Goal: Answer question/provide support: Share knowledge or assist other users

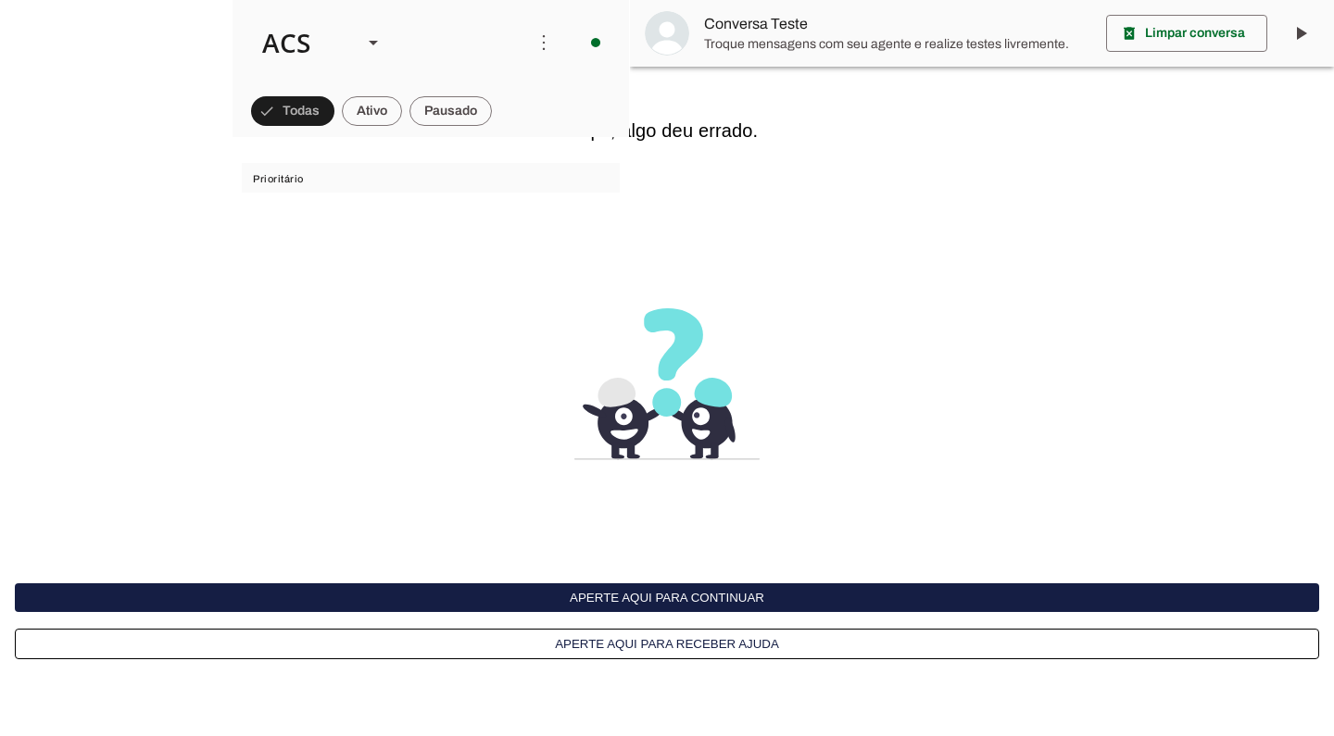
click at [779, 600] on button "Aperte aqui para continuar" at bounding box center [667, 597] width 1304 height 29
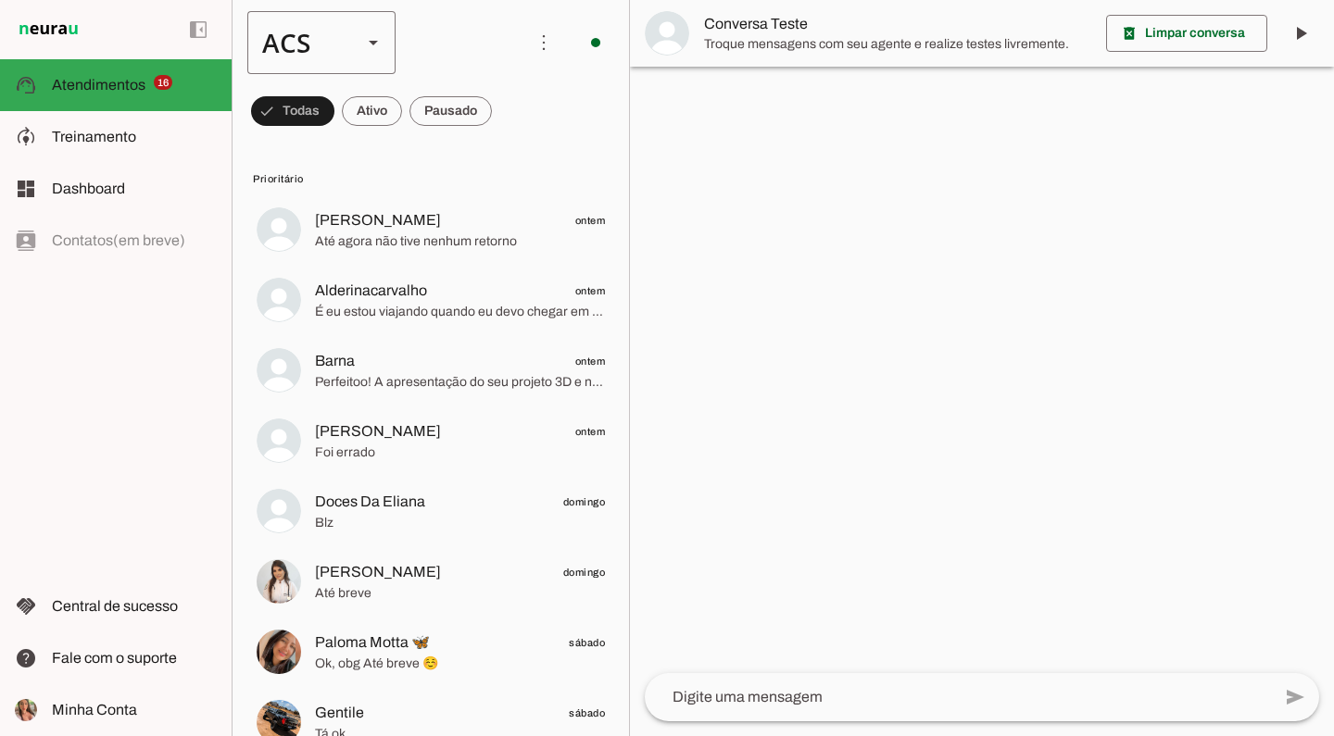
click at [367, 39] on slot at bounding box center [373, 42] width 22 height 22
click at [0, 0] on slot "Colaboradora 1" at bounding box center [0, 0] width 0 height 0
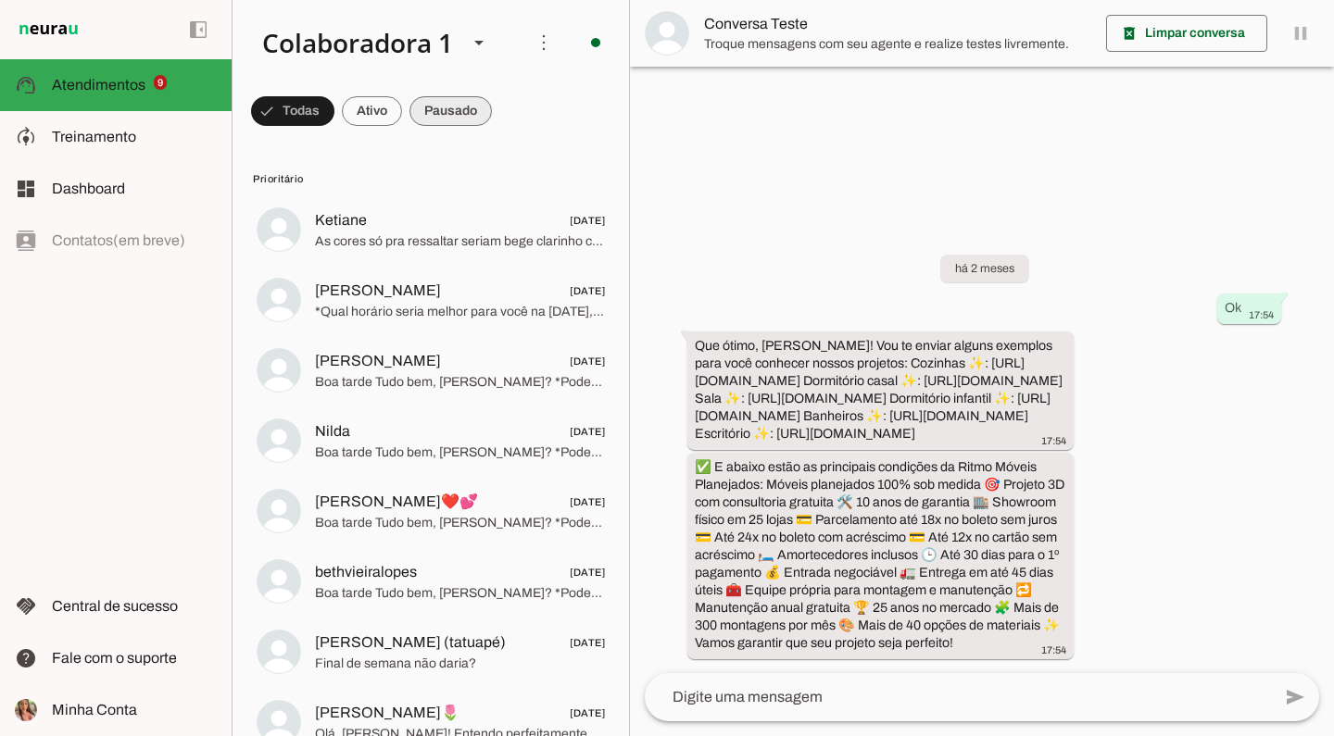
click at [434, 110] on span at bounding box center [450, 111] width 82 height 44
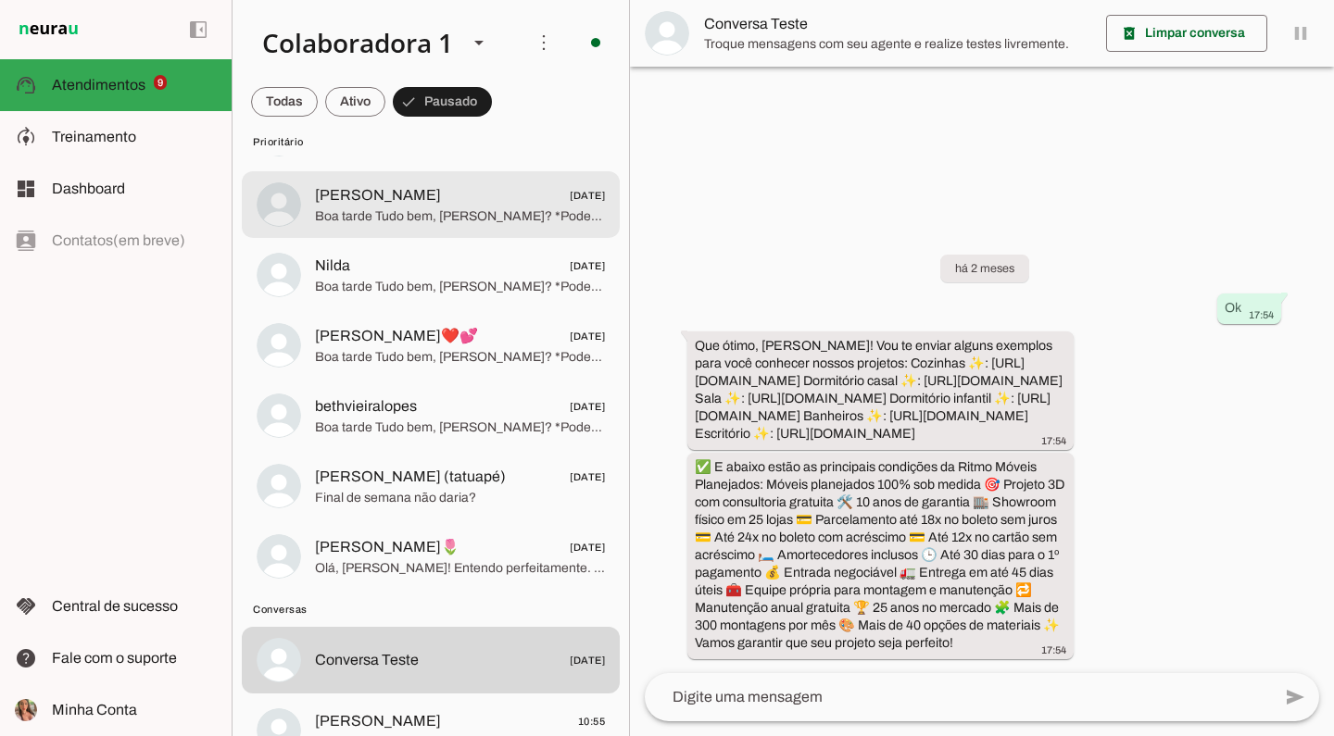
scroll to position [284, 0]
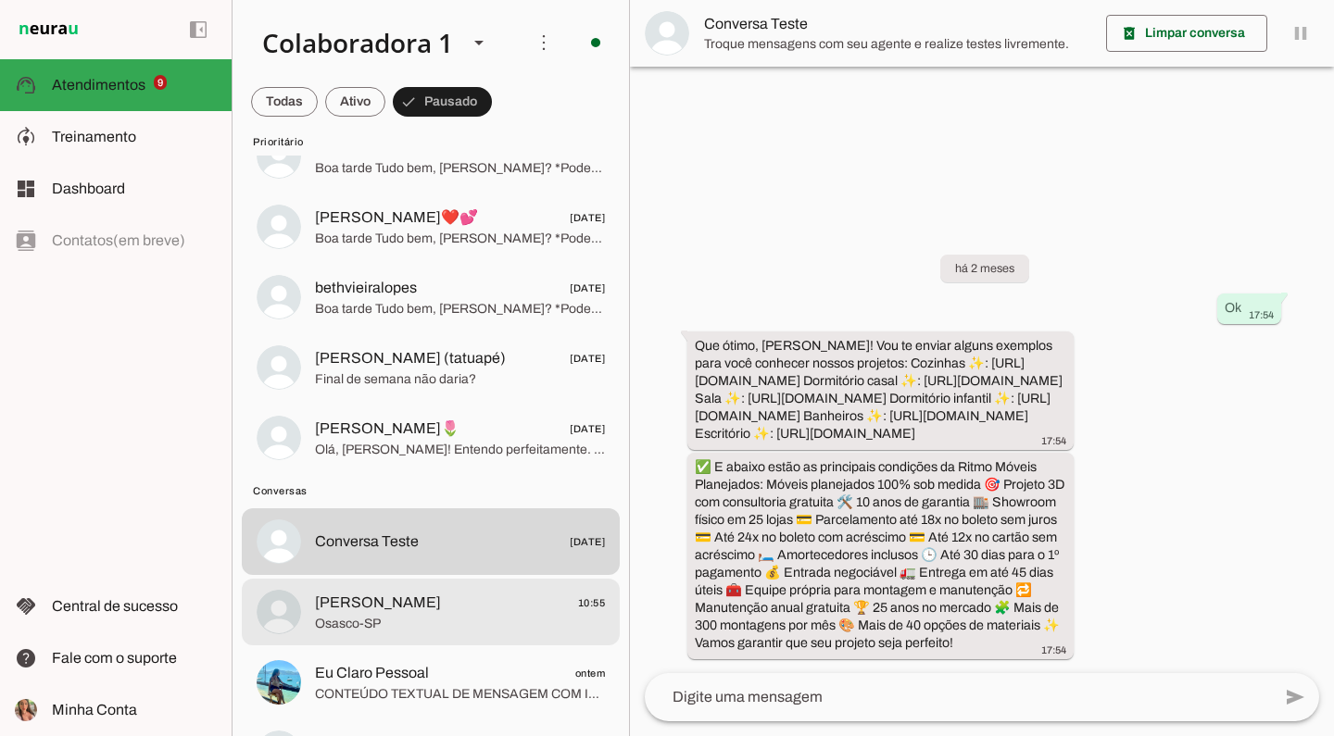
click at [542, 644] on md-item "Lu Batista 10:55 Osasco-SP" at bounding box center [431, 612] width 378 height 67
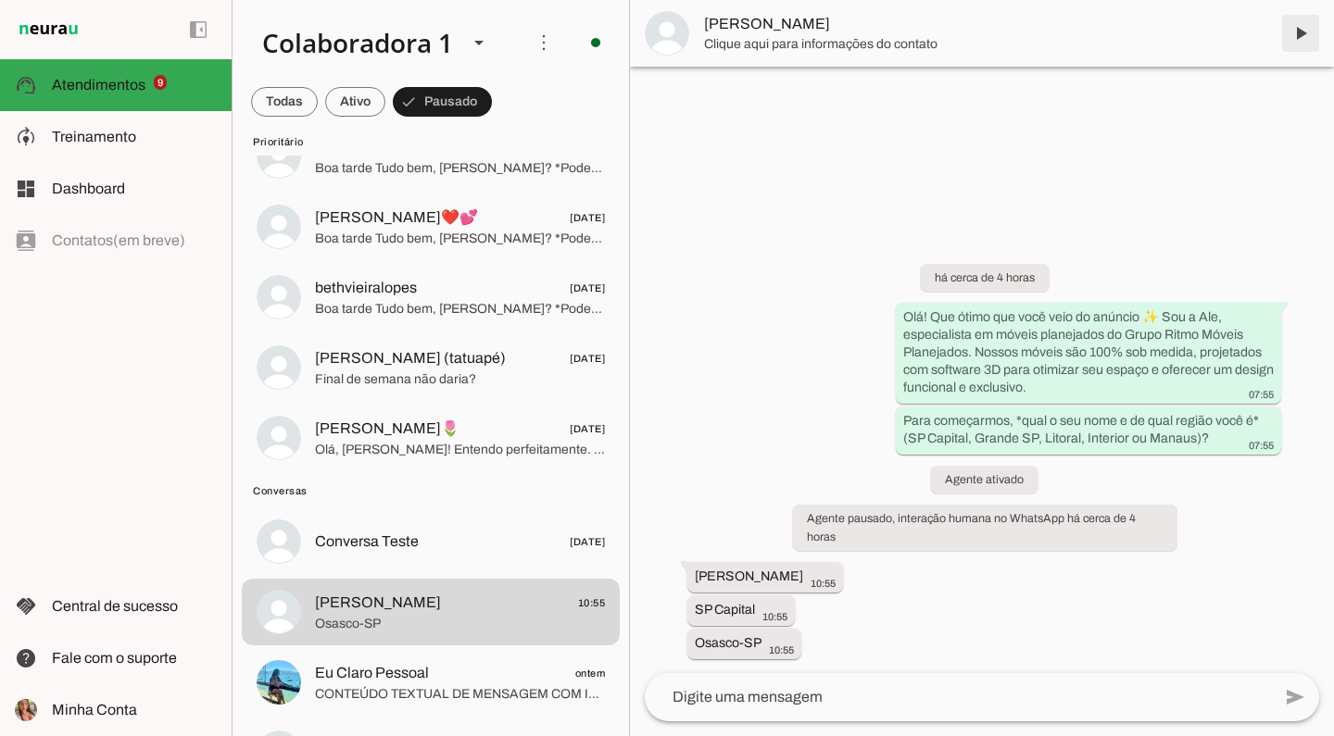
click at [1307, 27] on span at bounding box center [1300, 33] width 44 height 44
